Goal: Task Accomplishment & Management: Manage account settings

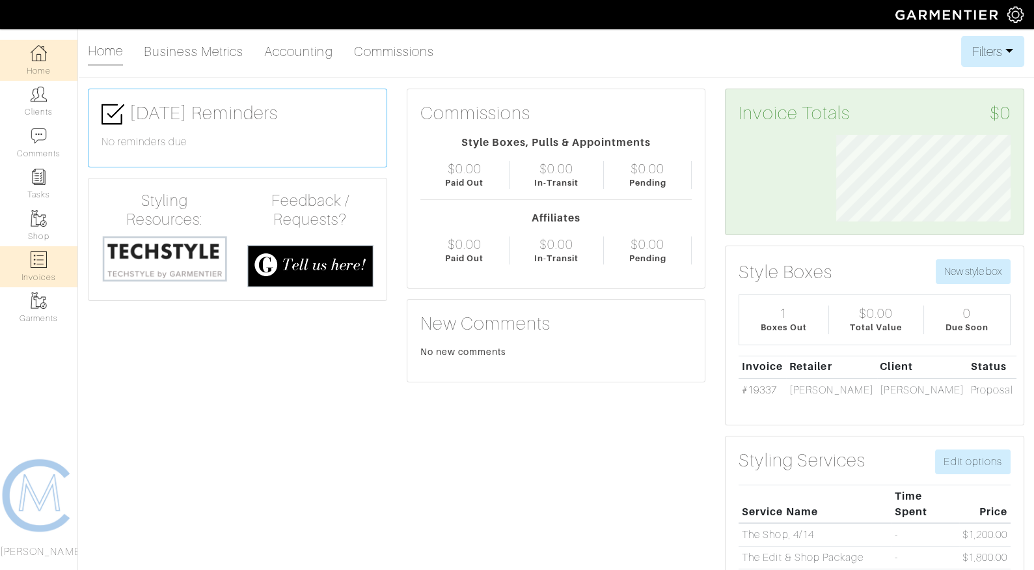
scroll to position [87, 194]
click at [44, 262] on img at bounding box center [39, 259] width 16 height 16
select select
click at [45, 270] on link "Invoices" at bounding box center [38, 266] width 77 height 41
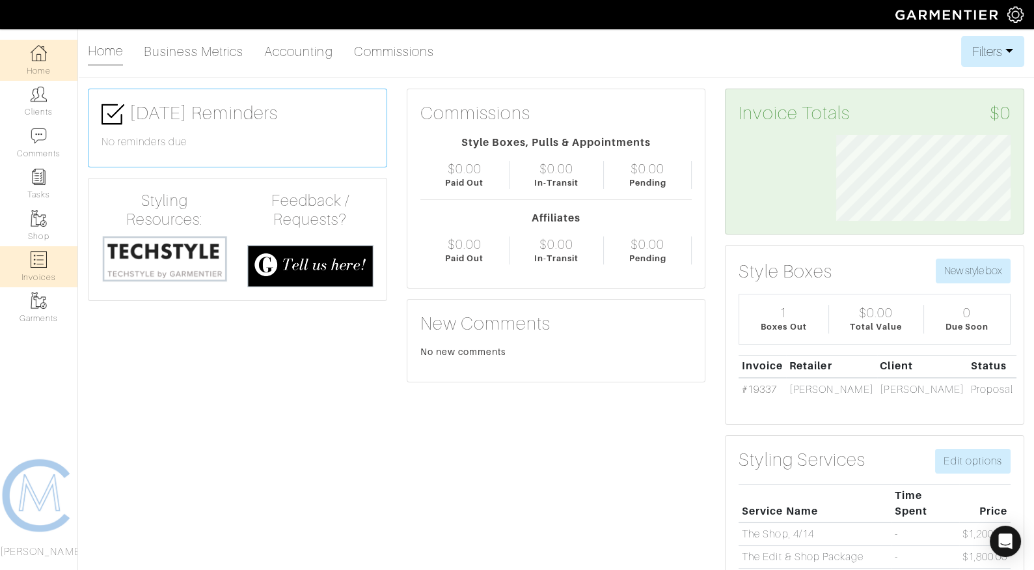
select select
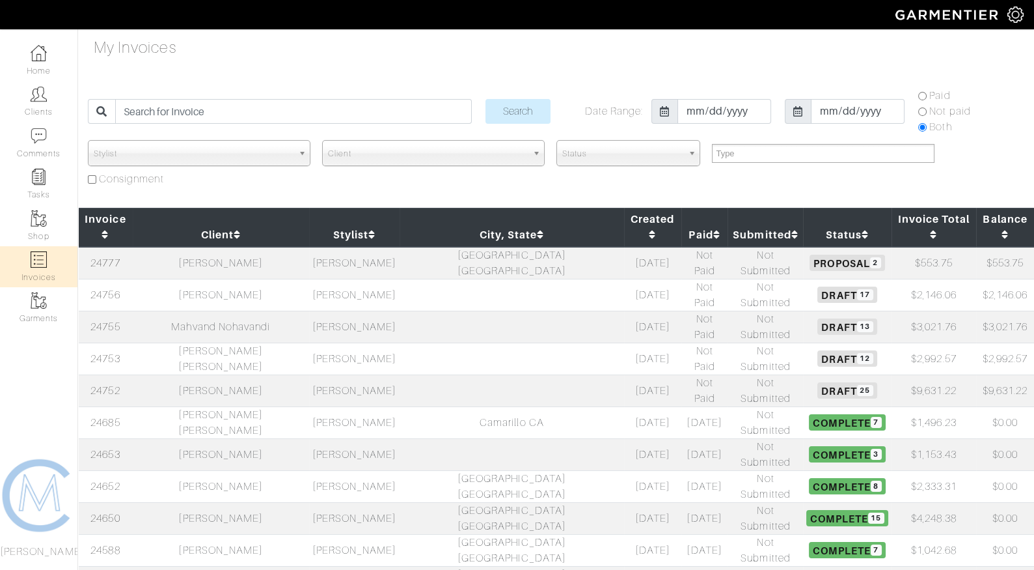
select select
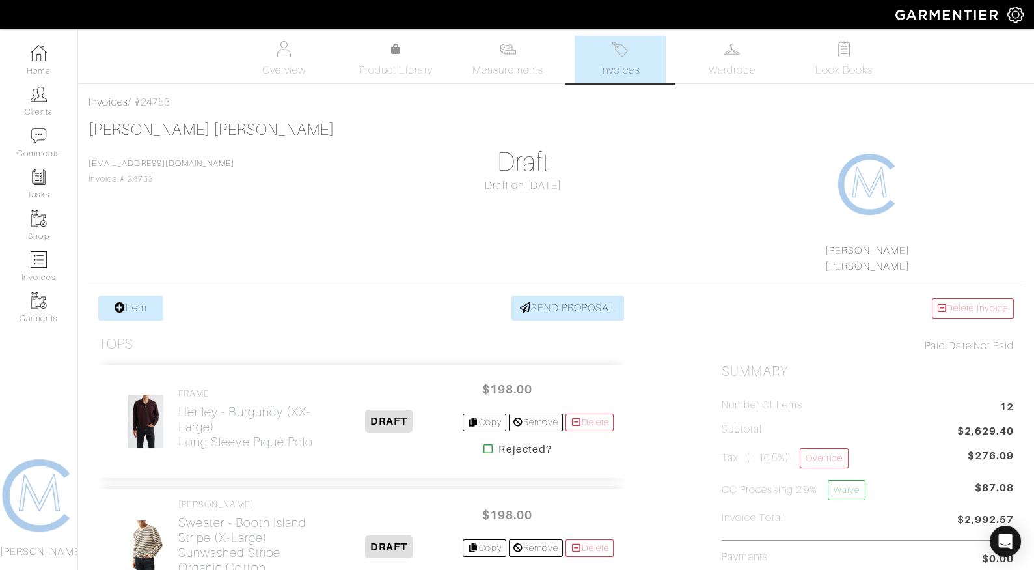
scroll to position [600, 0]
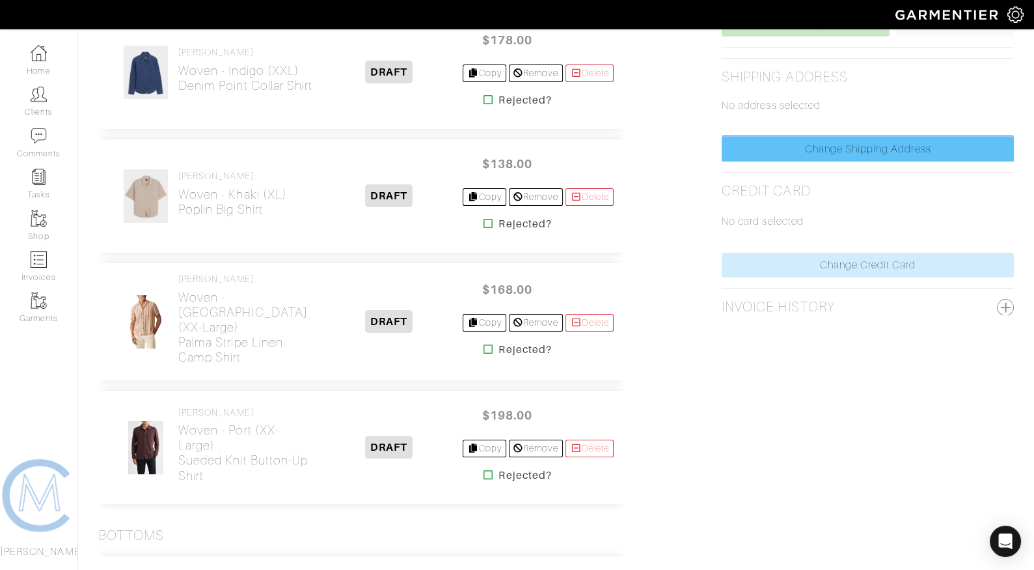
click at [826, 156] on link "Change Shipping Address" at bounding box center [868, 149] width 292 height 25
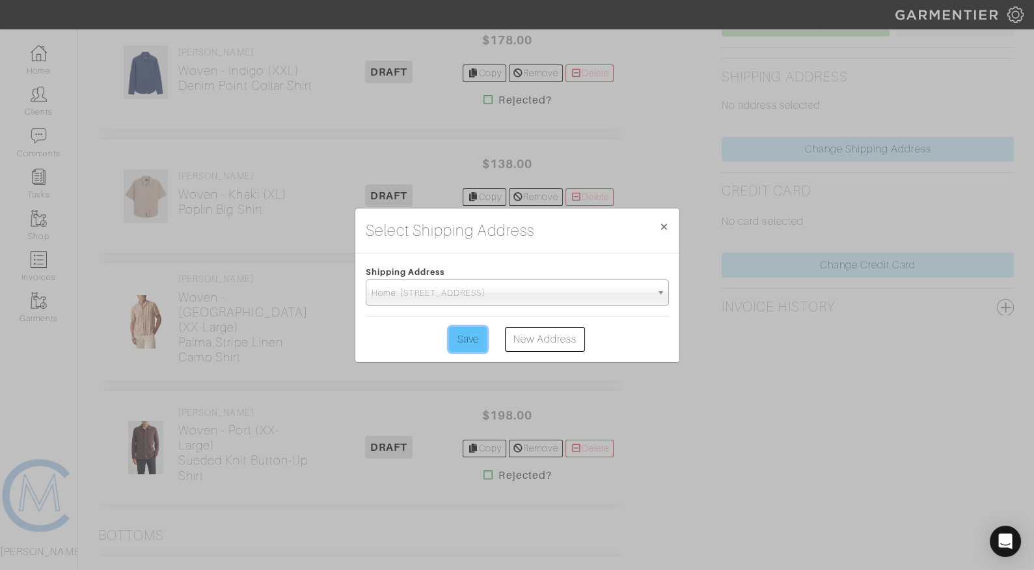
click at [469, 342] on input "Save" at bounding box center [468, 339] width 38 height 25
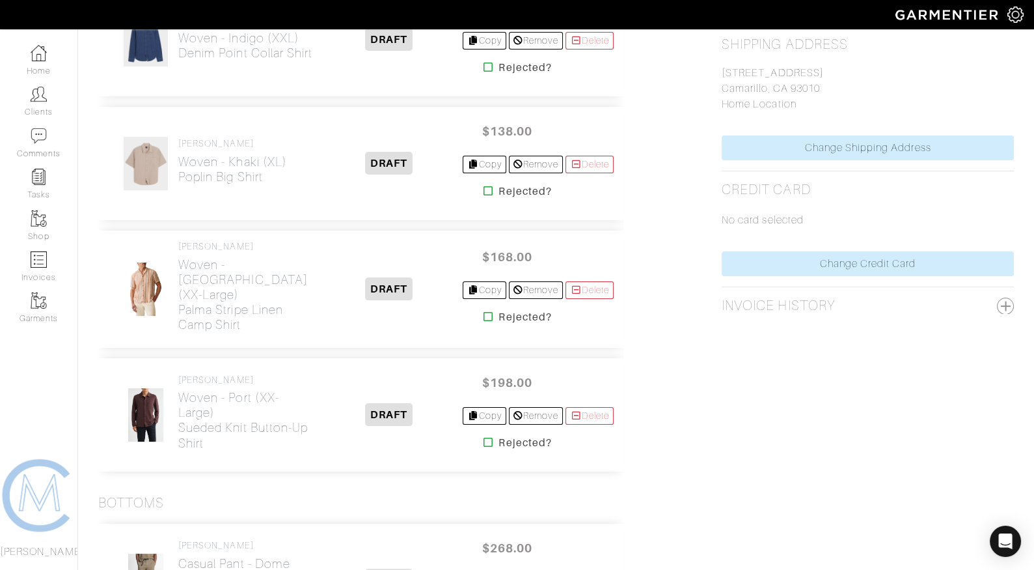
scroll to position [560, 0]
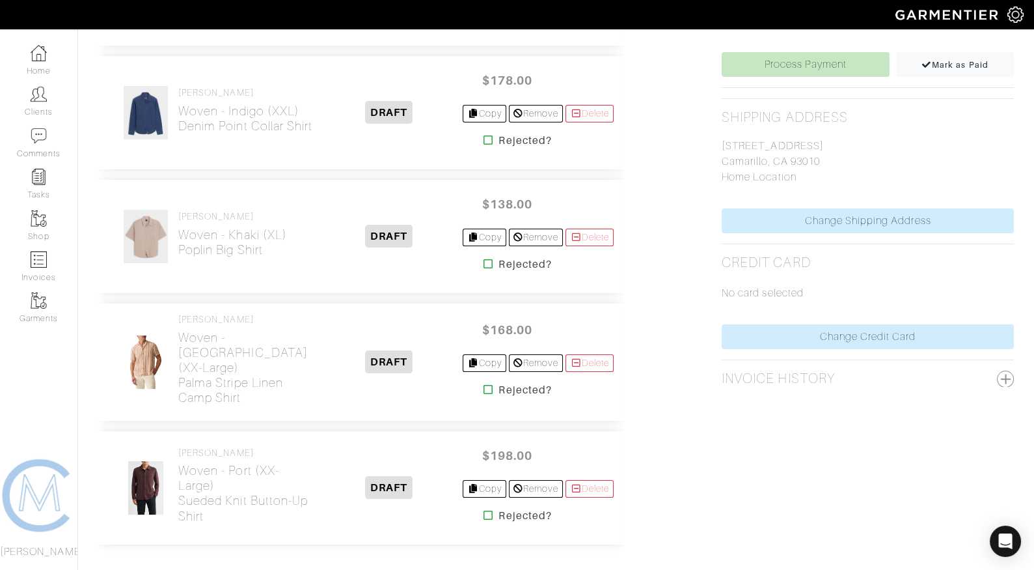
click at [762, 139] on p "888 Calle Del Norte Camarillo, CA 93010 Home Location" at bounding box center [868, 161] width 292 height 47
copy p "888 Calle Del Norte"
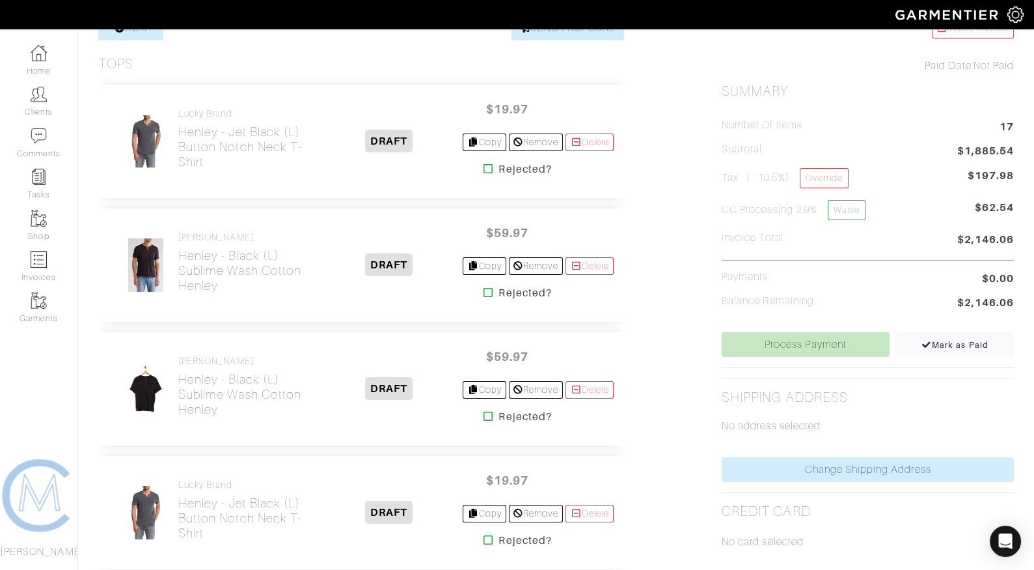
scroll to position [279, 0]
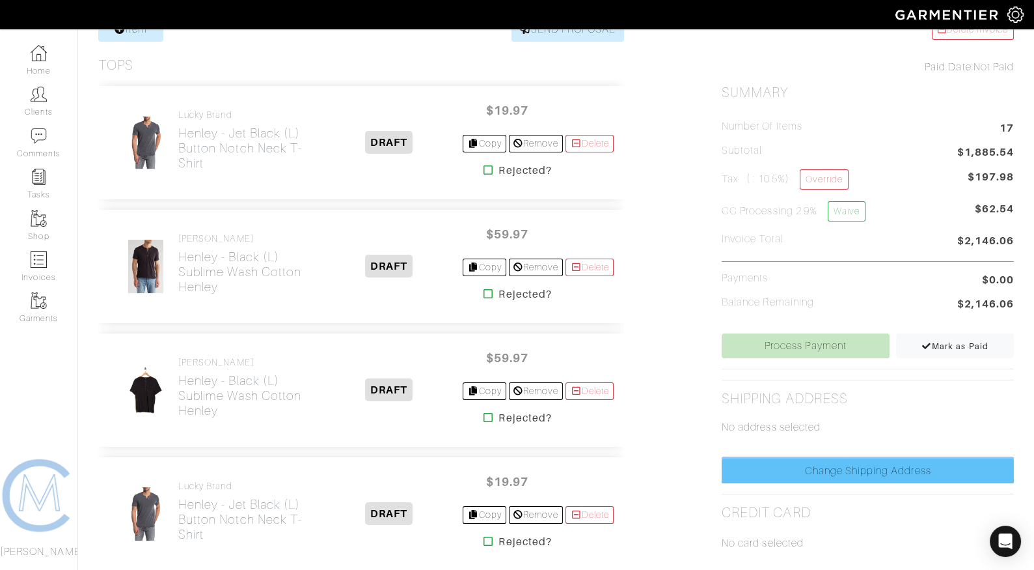
click at [797, 476] on link "Change Shipping Address" at bounding box center [868, 470] width 292 height 25
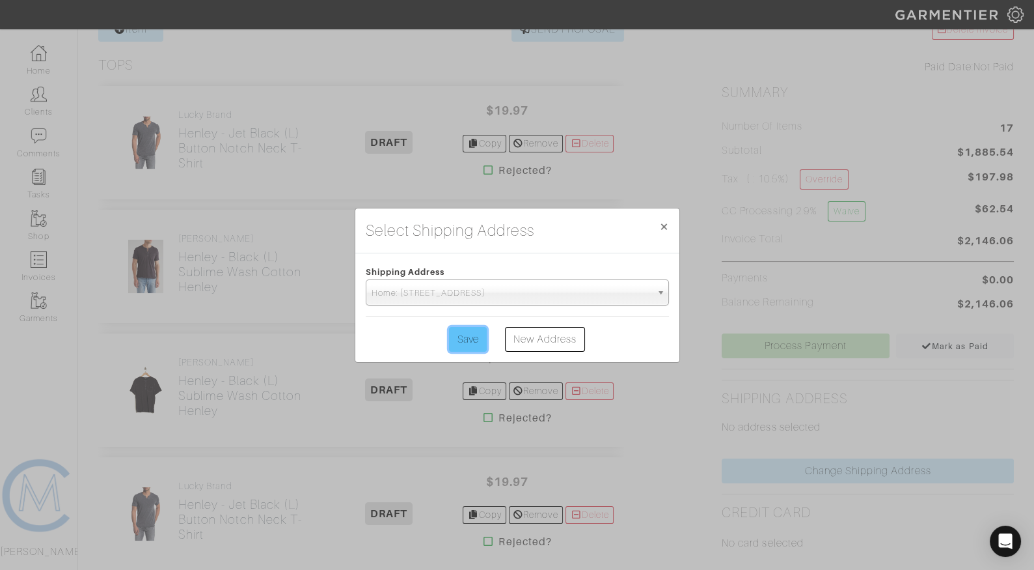
click at [467, 349] on input "Save" at bounding box center [468, 339] width 38 height 25
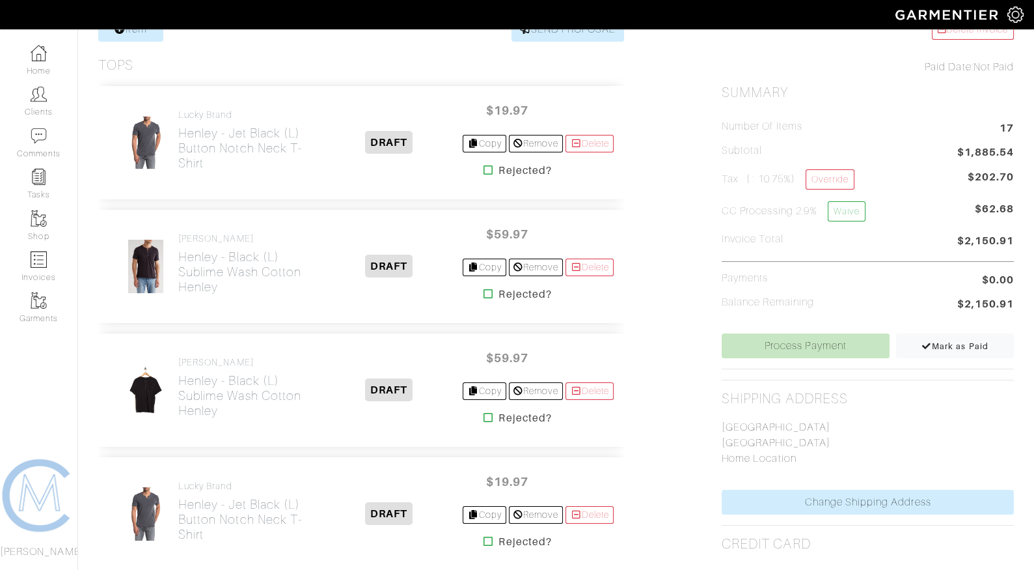
scroll to position [0, 0]
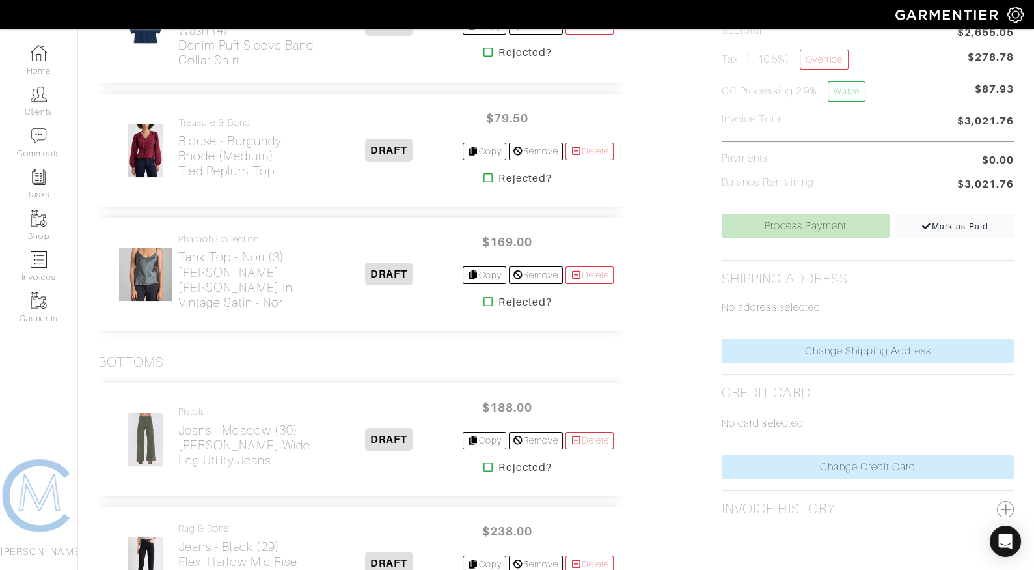
scroll to position [477, 0]
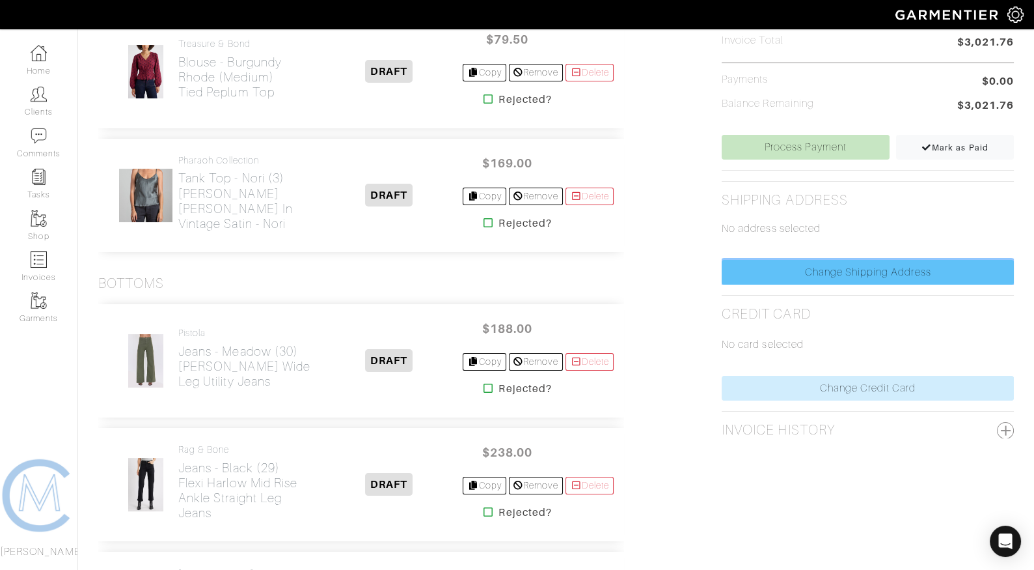
click at [784, 260] on link "Change Shipping Address" at bounding box center [868, 272] width 292 height 25
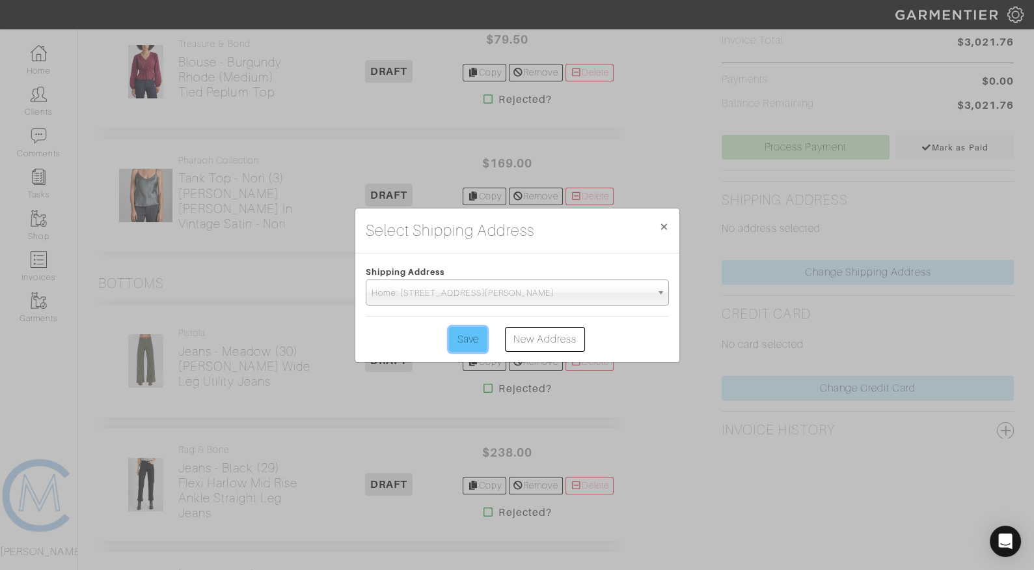
click at [461, 333] on input "Save" at bounding box center [468, 339] width 38 height 25
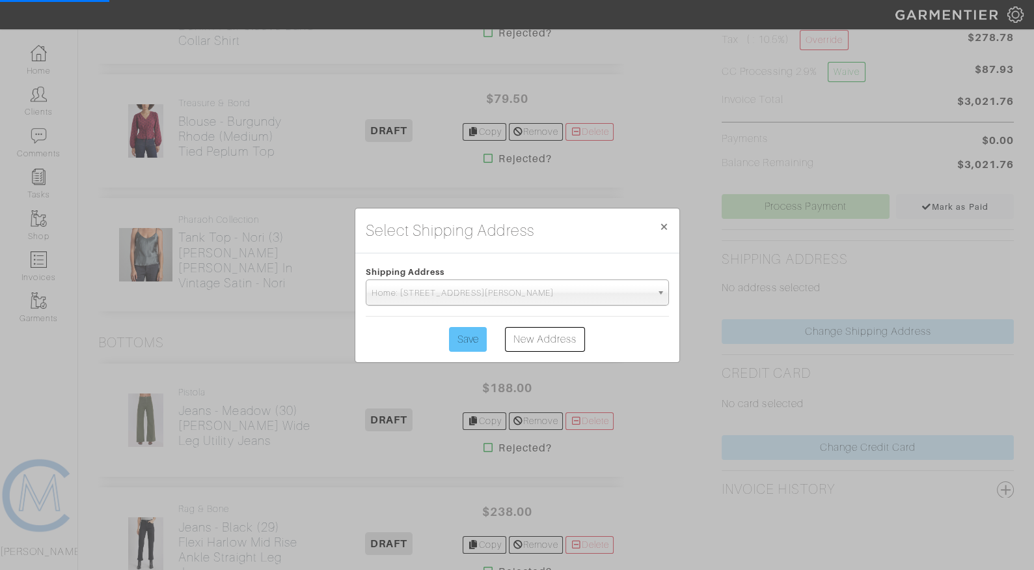
scroll to position [0, 0]
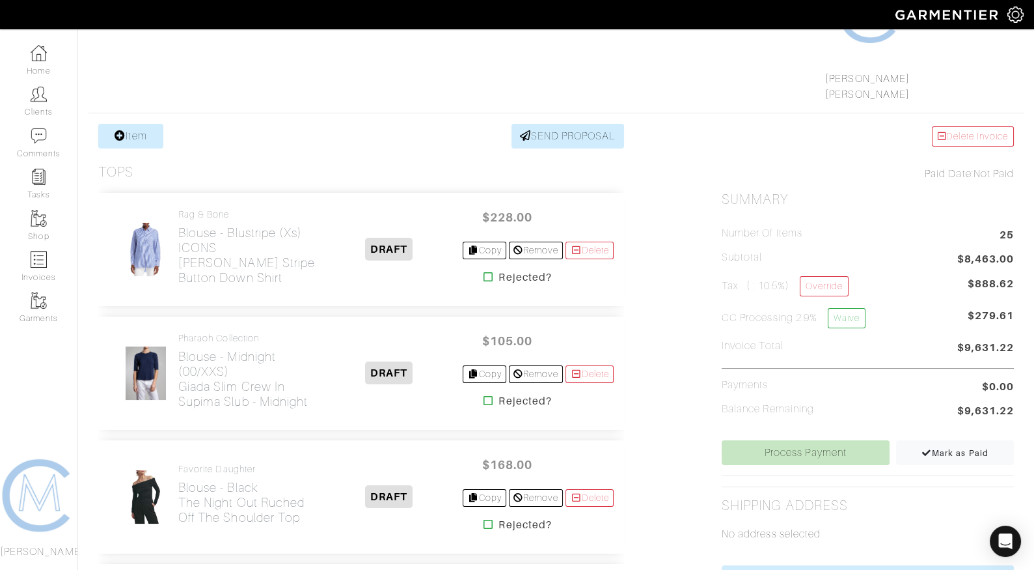
scroll to position [362, 0]
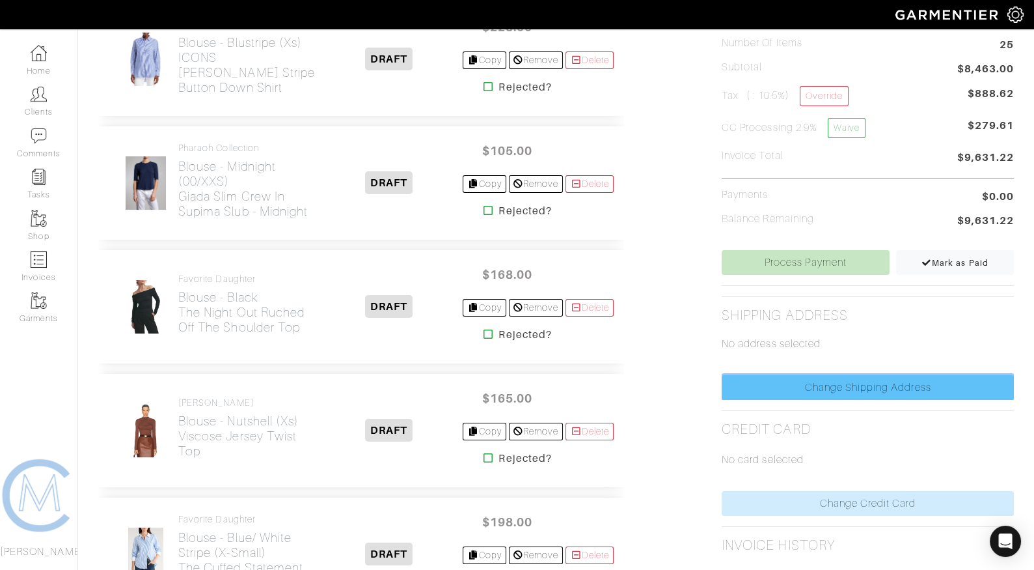
click at [755, 389] on link "Change Shipping Address" at bounding box center [868, 387] width 292 height 25
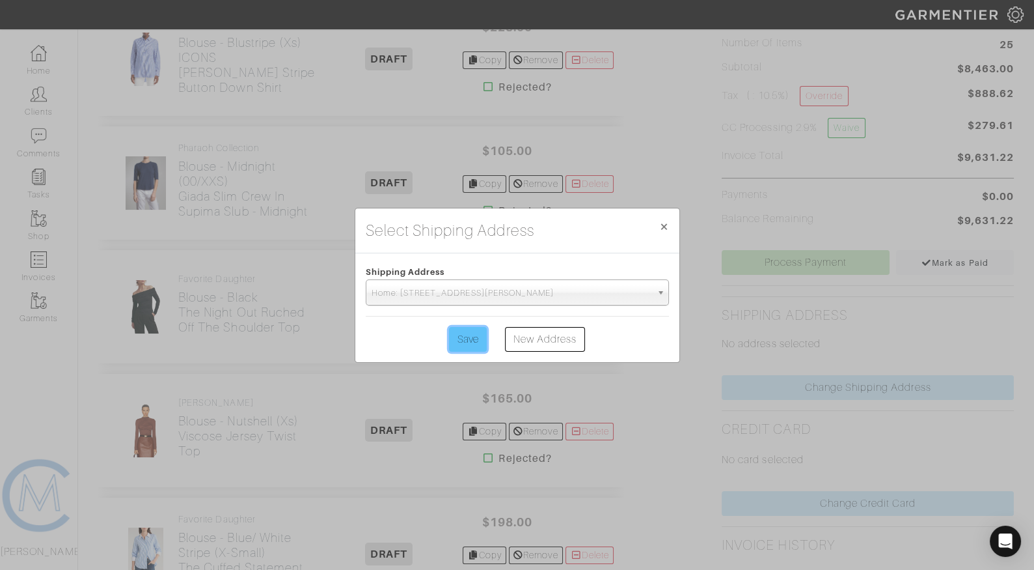
click at [467, 345] on input "Save" at bounding box center [468, 339] width 38 height 25
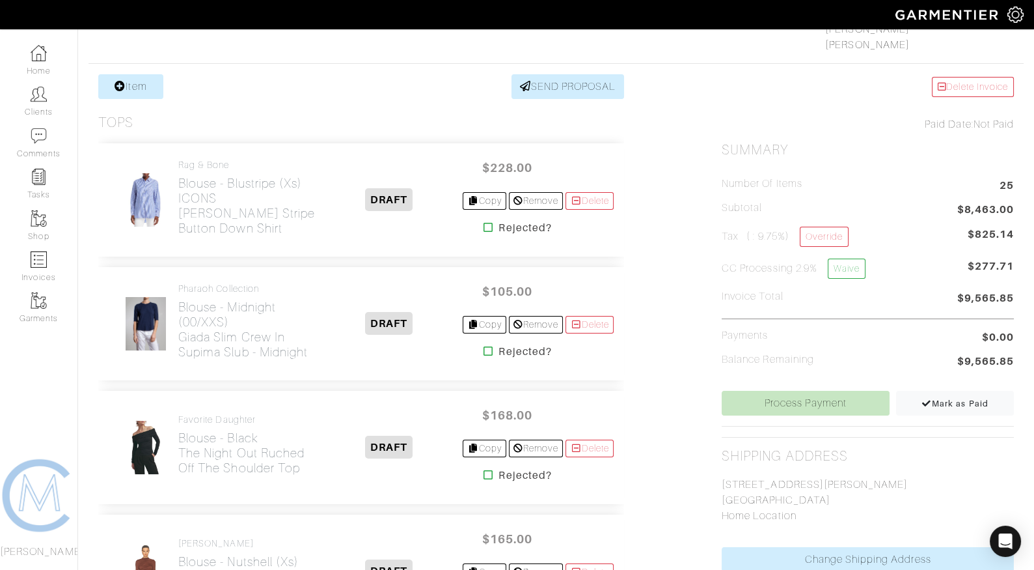
scroll to position [201, 0]
